Goal: Communication & Community: Answer question/provide support

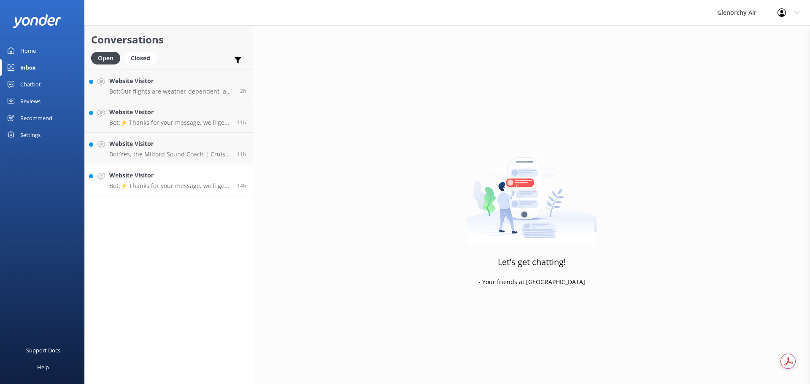
click at [196, 187] on p "Bot: ⚡ Thanks for your message, we'll get back to you as soon as we can. You're…" at bounding box center [169, 186] width 121 height 8
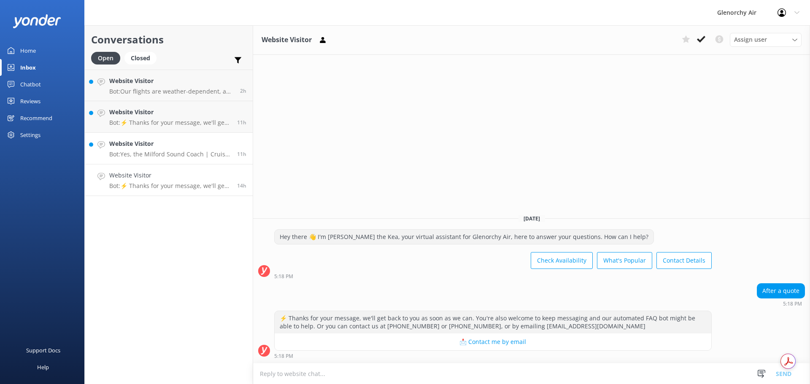
click at [147, 151] on p "Bot: Yes, the Milford Sound Coach | Cruise | Fly trip includes a return flight …" at bounding box center [169, 155] width 121 height 8
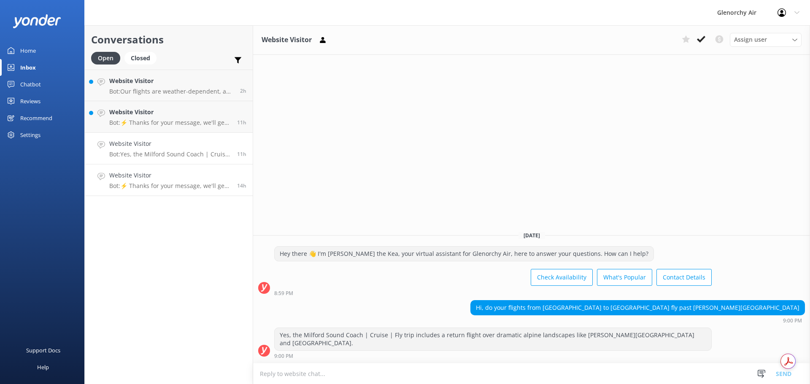
click at [151, 188] on p "Bot: ⚡ Thanks for your message, we'll get back to you as soon as we can. You're…" at bounding box center [169, 186] width 121 height 8
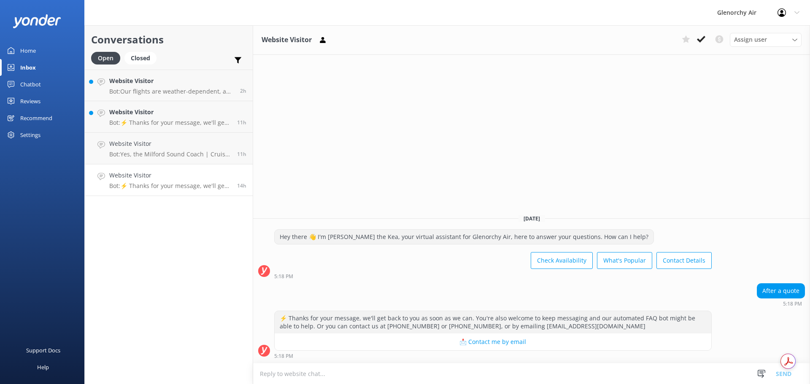
click at [352, 369] on textarea at bounding box center [531, 374] width 557 height 21
click at [134, 157] on p "Bot: Yes, the Milford Sound Coach | Cruise | Fly trip includes a return flight …" at bounding box center [169, 155] width 121 height 8
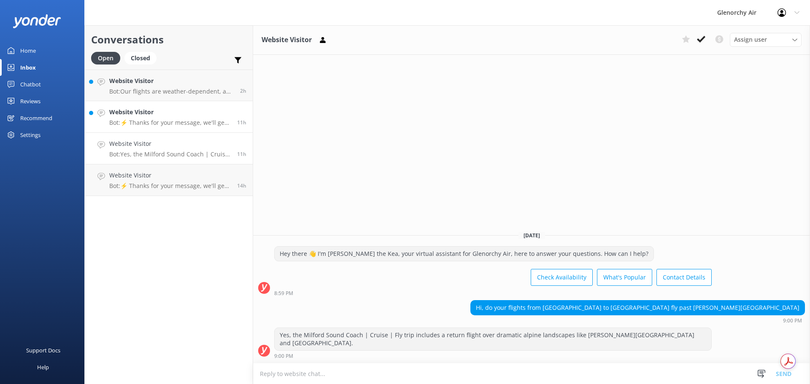
click at [150, 117] on div "Website Visitor Bot: ⚡ Thanks for your message, we'll get back to you as soon a…" at bounding box center [169, 117] width 121 height 19
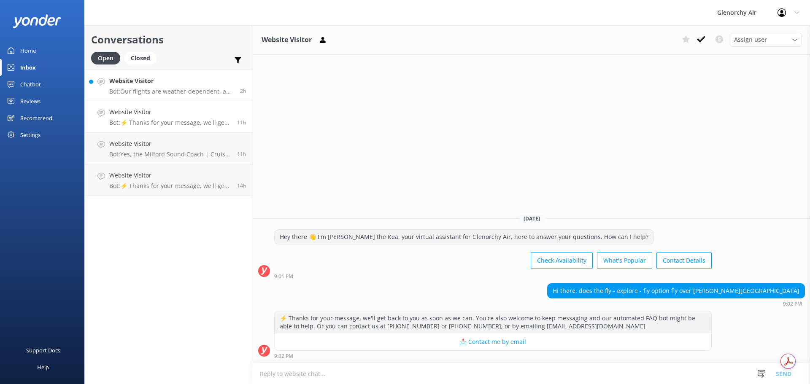
click at [148, 79] on h4 "Website Visitor" at bounding box center [171, 80] width 124 height 9
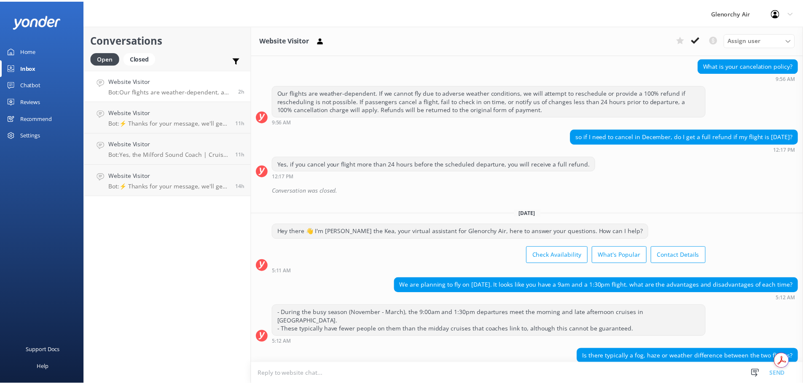
scroll to position [113, 0]
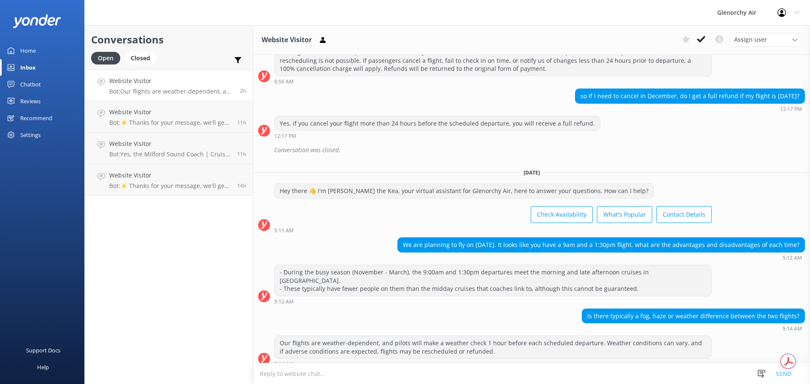
click at [26, 51] on div "Home" at bounding box center [28, 50] width 16 height 17
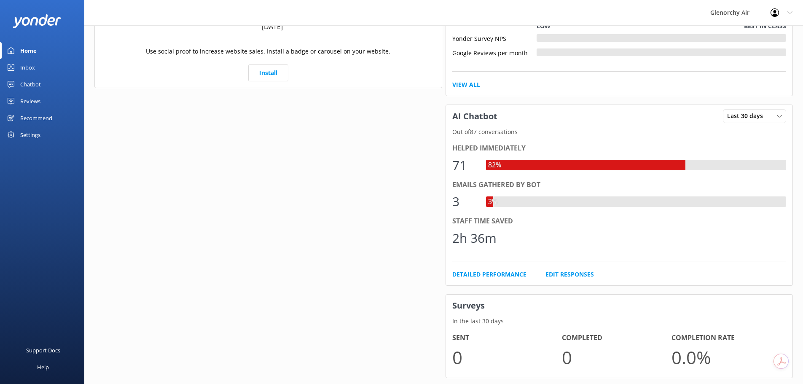
scroll to position [380, 0]
